Goal: Transaction & Acquisition: Purchase product/service

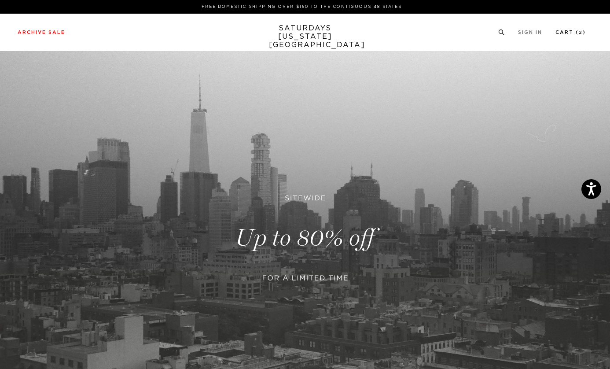
click at [568, 33] on link "Cart ( 2 )" at bounding box center [570, 32] width 30 height 5
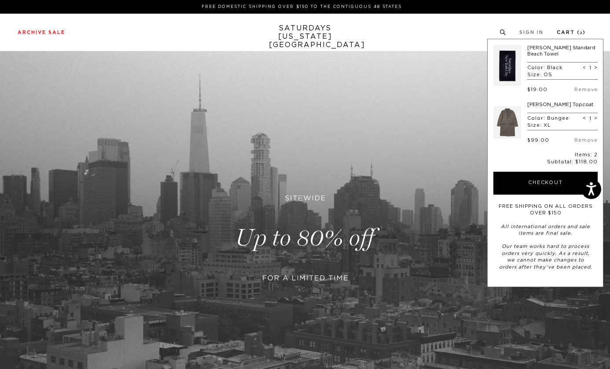
click at [571, 31] on link "Cart ( 2 )" at bounding box center [570, 32] width 29 height 5
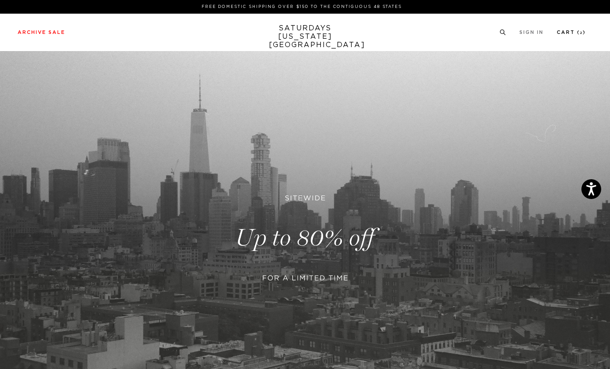
click at [571, 31] on link "Cart ( 2 )" at bounding box center [570, 32] width 29 height 5
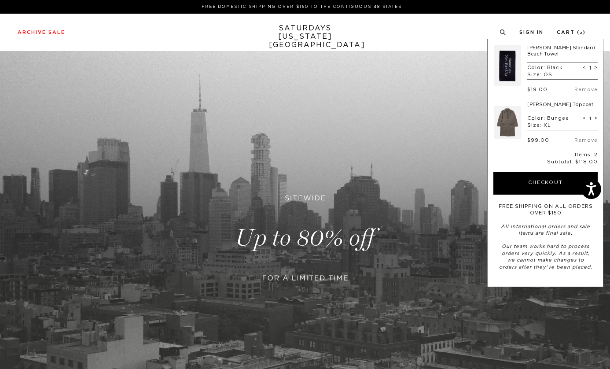
click at [508, 115] on link at bounding box center [507, 122] width 27 height 41
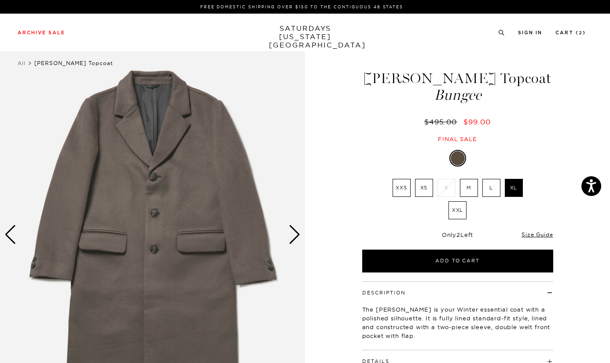
click at [293, 234] on div "Next slide" at bounding box center [295, 234] width 12 height 19
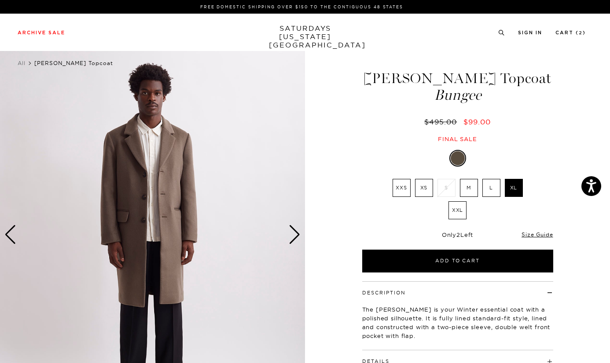
click at [293, 234] on div "Next slide" at bounding box center [295, 234] width 12 height 19
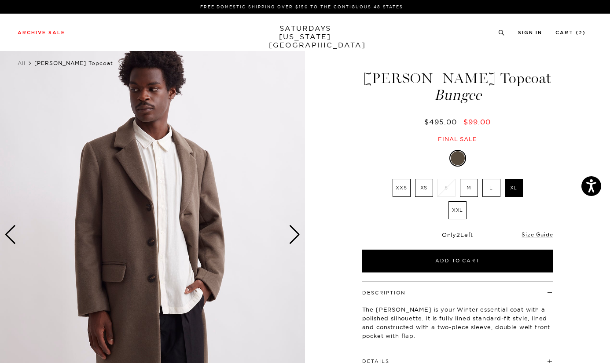
click at [293, 234] on div "Next slide" at bounding box center [295, 234] width 12 height 19
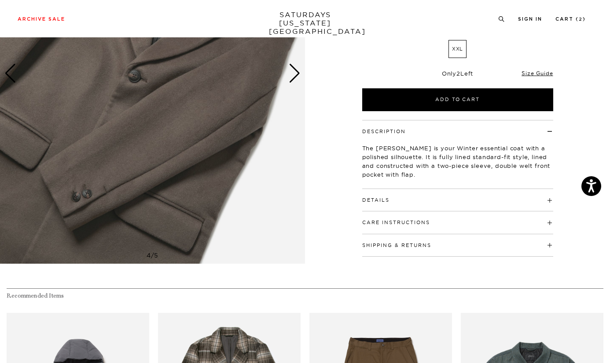
scroll to position [166, 0]
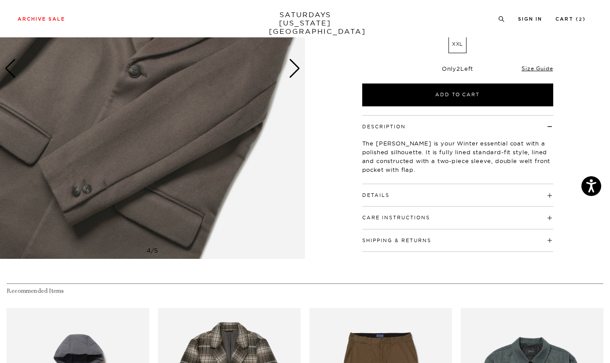
click at [395, 187] on h4 "Details" at bounding box center [457, 191] width 191 height 15
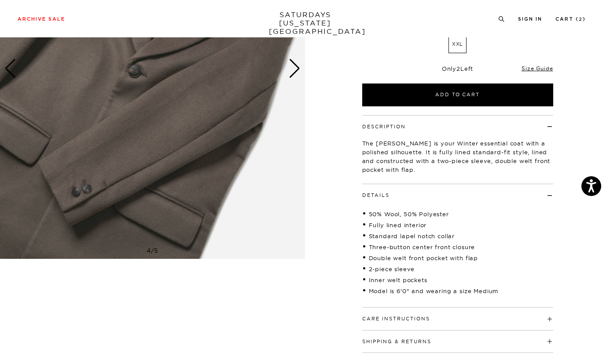
click at [395, 187] on h4 "Details" at bounding box center [457, 191] width 191 height 15
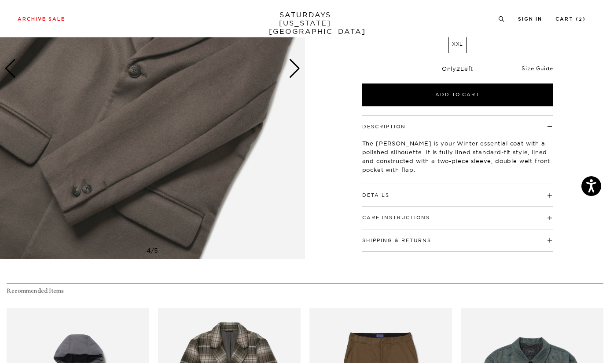
click at [409, 216] on button "Care Instructions" at bounding box center [396, 218] width 68 height 5
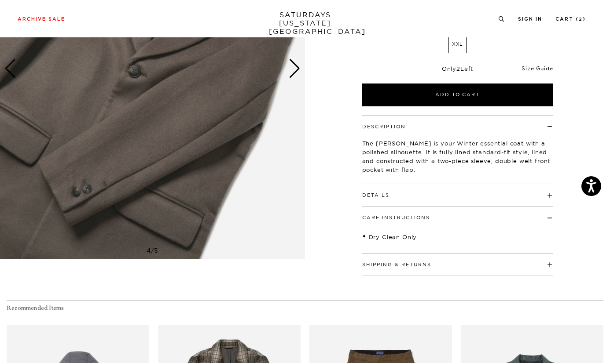
click at [409, 216] on button "Care Instructions" at bounding box center [396, 218] width 68 height 5
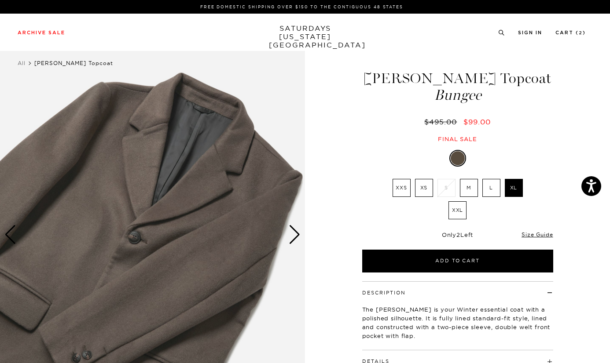
scroll to position [0, 0]
